Goal: Use online tool/utility: Utilize a website feature to perform a specific function

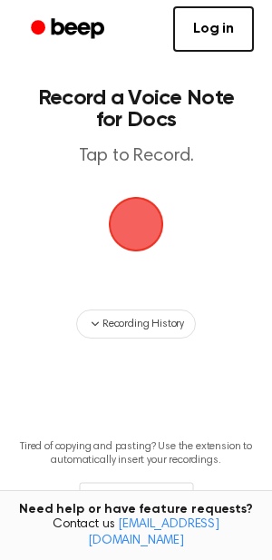
click at [151, 234] on span "button" at bounding box center [136, 224] width 70 height 70
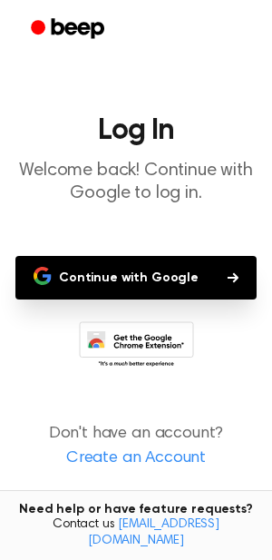
click at [159, 274] on button "Continue with Google" at bounding box center [135, 278] width 241 height 44
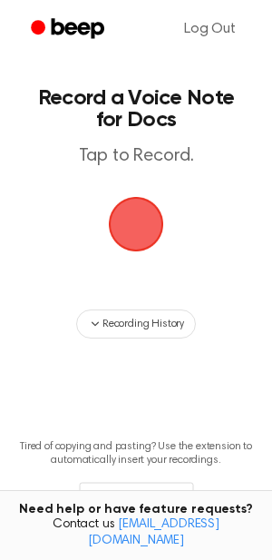
click at [131, 235] on span "button" at bounding box center [136, 224] width 62 height 62
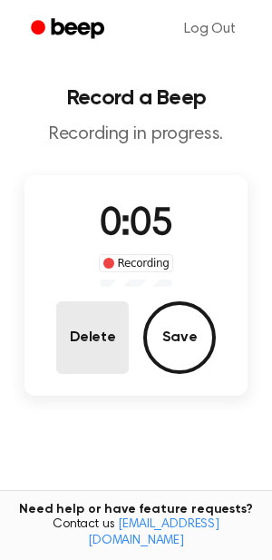
click at [103, 336] on button "Delete" at bounding box center [92, 337] width 73 height 73
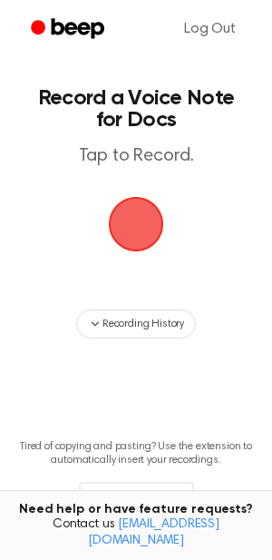
click at [154, 229] on span "button" at bounding box center [136, 224] width 59 height 59
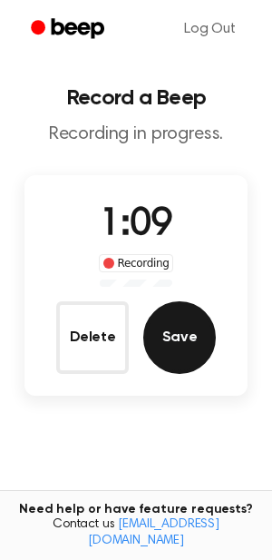
click at [197, 347] on button "Save" at bounding box center [179, 337] width 73 height 73
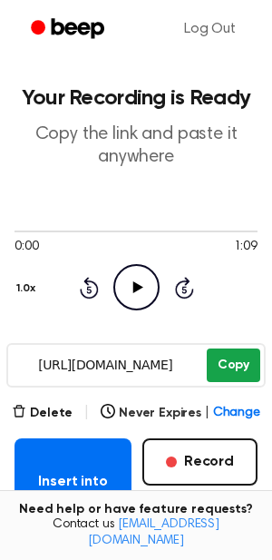
click at [229, 368] on button "Copy" at bounding box center [234, 365] width 54 height 34
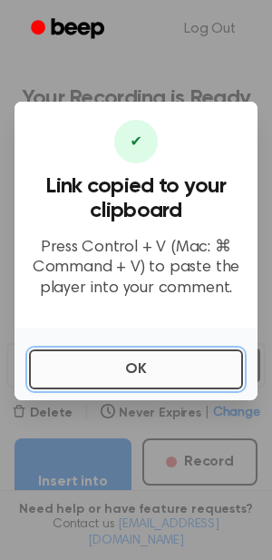
click at [142, 382] on button "OK" at bounding box center [136, 369] width 214 height 40
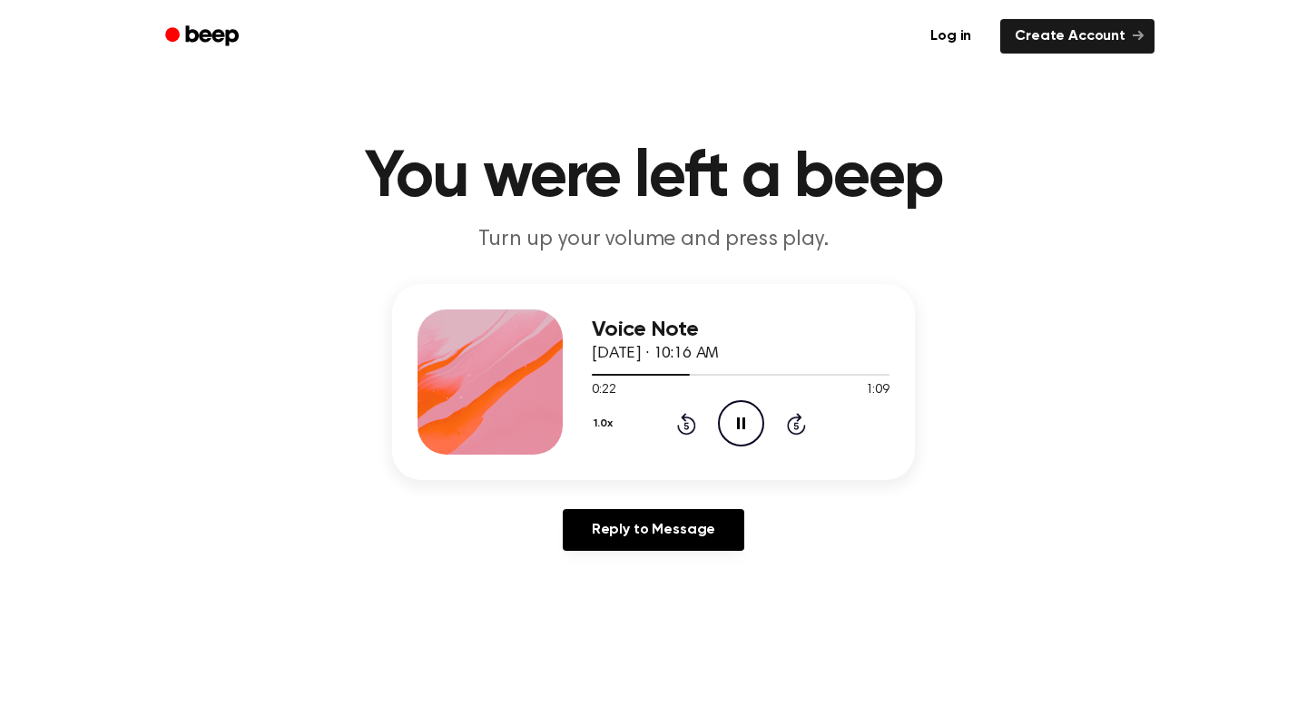
click at [739, 434] on icon "Pause Audio" at bounding box center [741, 423] width 46 height 46
